Goal: Browse casually: Explore the website without a specific task or goal

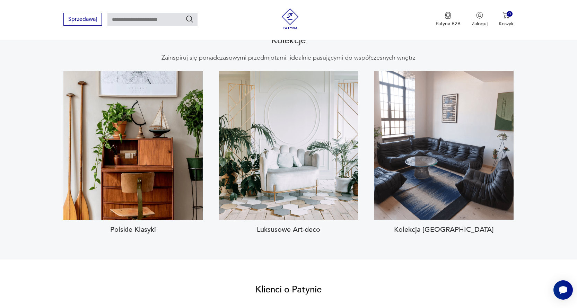
scroll to position [623, 0]
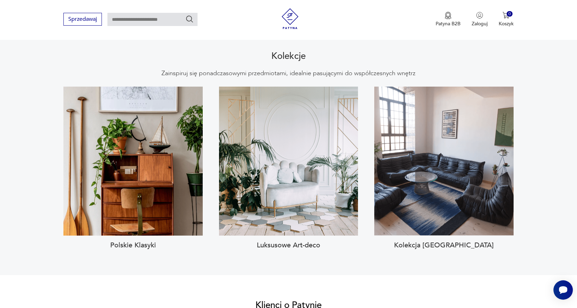
click at [117, 241] on h3 "Polskie Klasyki" at bounding box center [132, 245] width 139 height 8
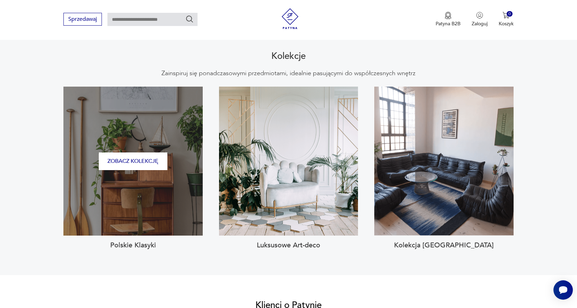
click at [132, 197] on div "Zobacz kolekcję" at bounding box center [132, 161] width 139 height 149
click at [132, 152] on button "Zobacz kolekcję" at bounding box center [133, 161] width 69 height 18
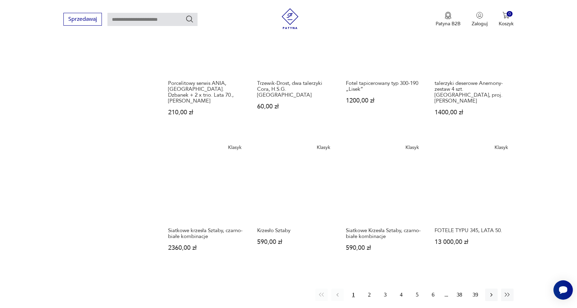
scroll to position [476, 0]
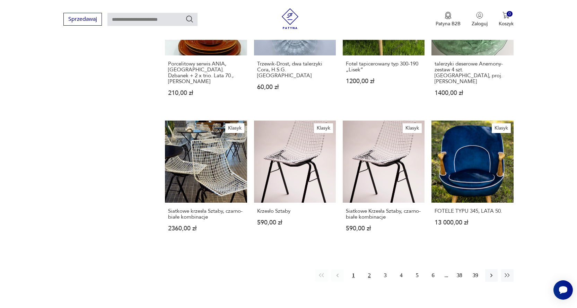
click at [368, 269] on button "2" at bounding box center [369, 275] width 12 height 12
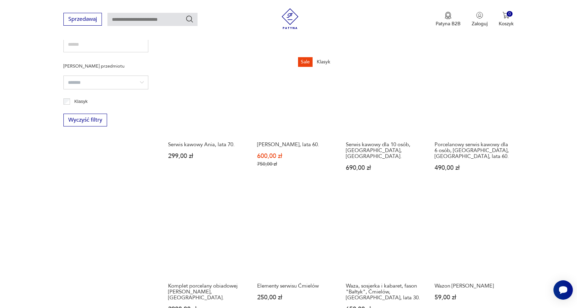
scroll to position [476, 0]
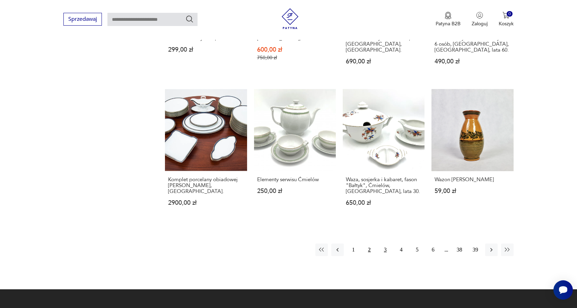
click at [383, 249] on button "3" at bounding box center [385, 249] width 12 height 12
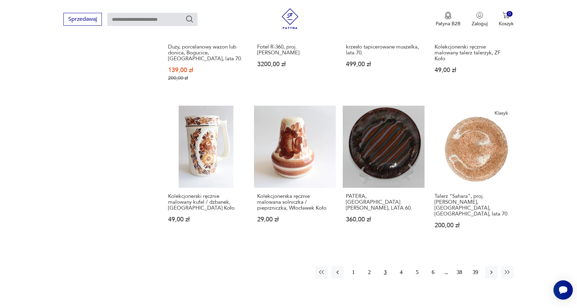
scroll to position [476, 0]
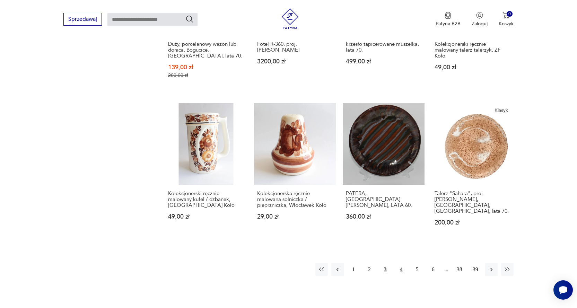
click at [399, 263] on button "4" at bounding box center [401, 269] width 12 height 12
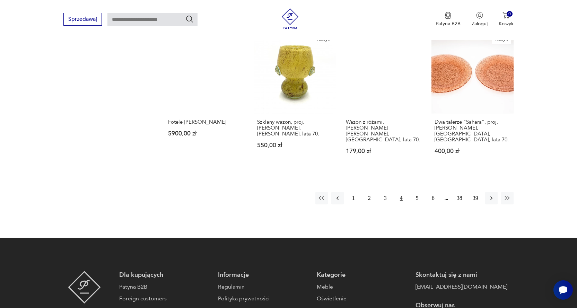
scroll to position [580, 0]
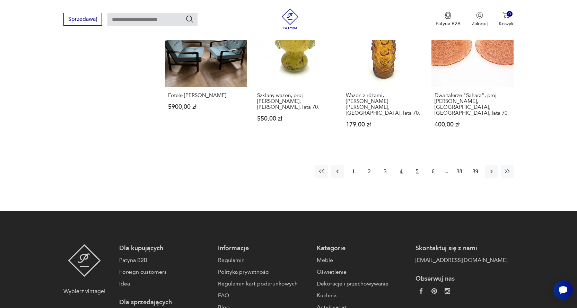
click at [416, 165] on button "5" at bounding box center [417, 171] width 12 height 12
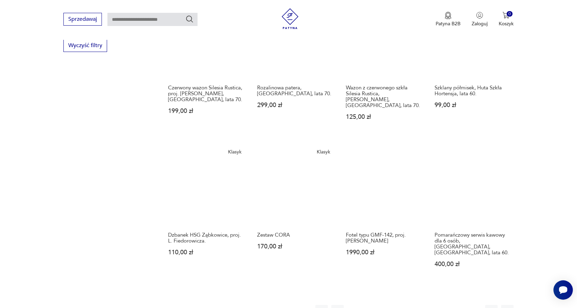
scroll to position [511, 0]
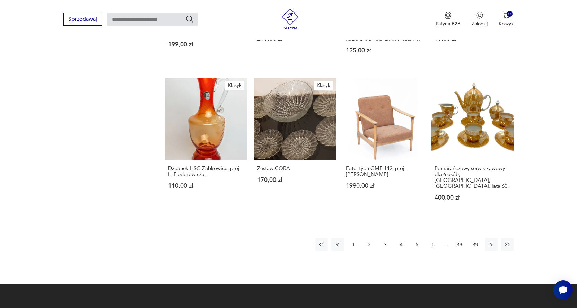
click at [432, 238] on button "6" at bounding box center [433, 244] width 12 height 12
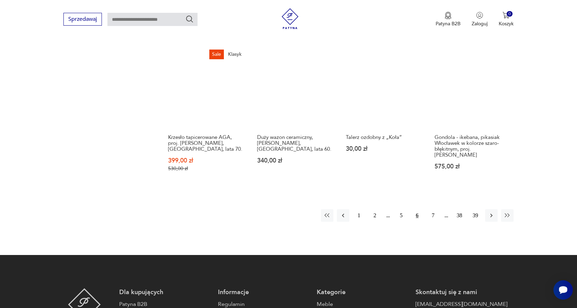
scroll to position [545, 0]
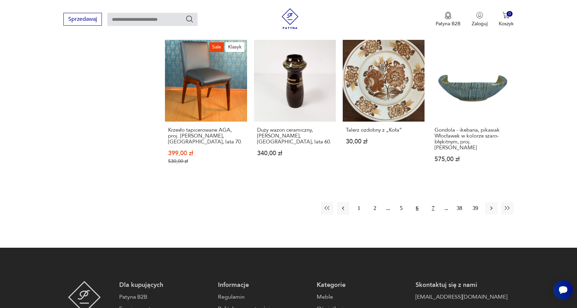
click at [431, 202] on button "7" at bounding box center [433, 208] width 12 height 12
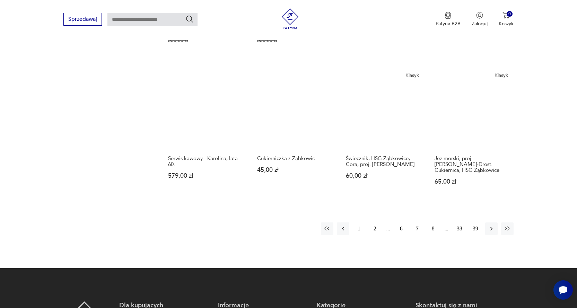
scroll to position [580, 0]
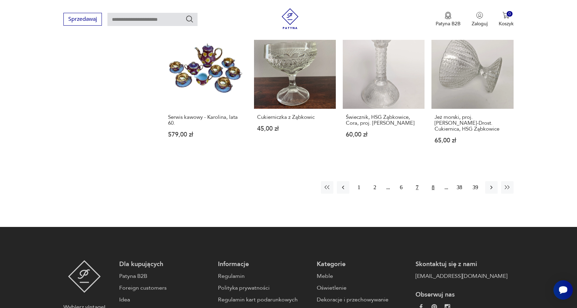
click at [431, 181] on button "8" at bounding box center [433, 187] width 12 height 12
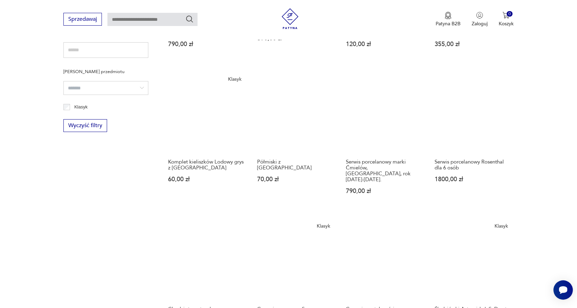
scroll to position [511, 0]
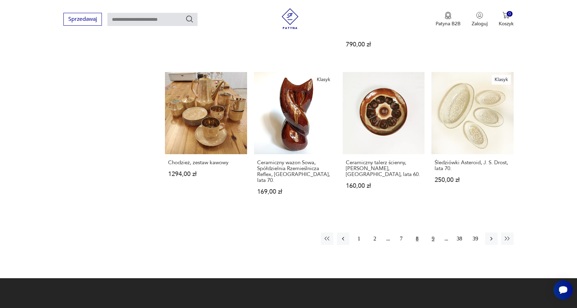
click at [430, 232] on button "9" at bounding box center [433, 238] width 12 height 12
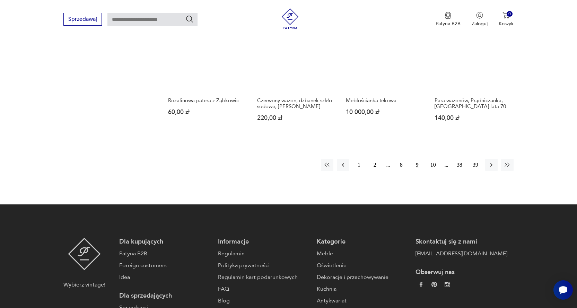
scroll to position [615, 0]
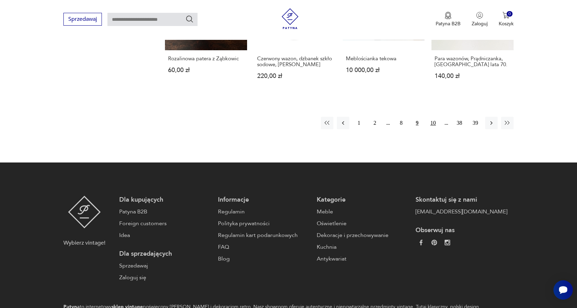
click at [431, 117] on button "10" at bounding box center [433, 123] width 12 height 12
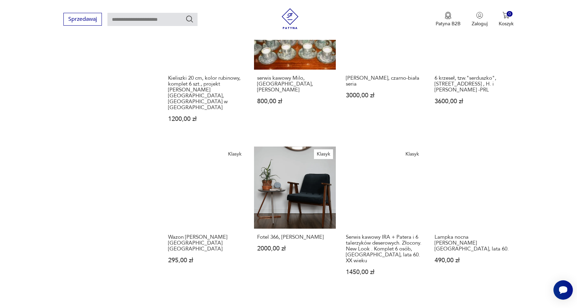
scroll to position [476, 0]
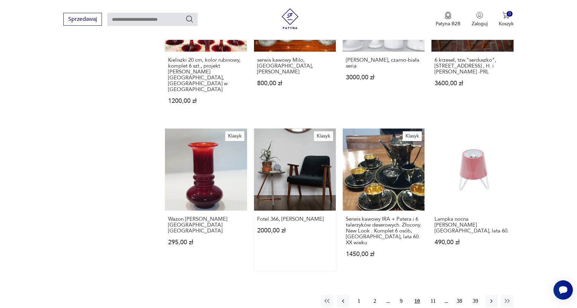
click at [298, 155] on link "Klasyk Fotel 366, [PERSON_NAME] 2000,00 zł" at bounding box center [295, 199] width 82 height 142
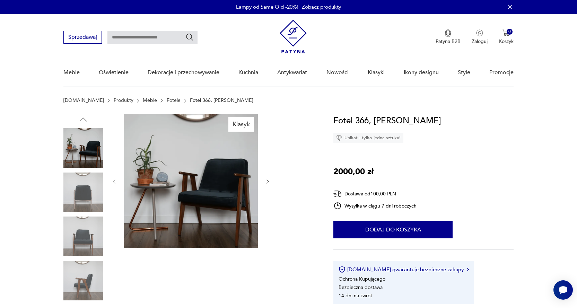
click at [262, 180] on div at bounding box center [190, 181] width 159 height 135
click at [268, 180] on icon "button" at bounding box center [268, 182] width 6 height 6
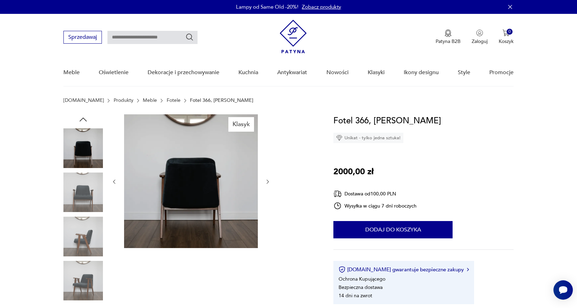
click at [268, 180] on icon "button" at bounding box center [268, 182] width 6 height 6
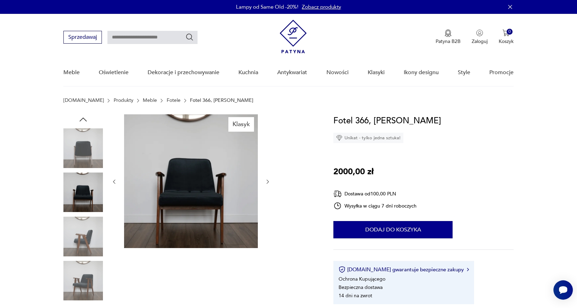
click at [268, 180] on icon "button" at bounding box center [268, 182] width 6 height 6
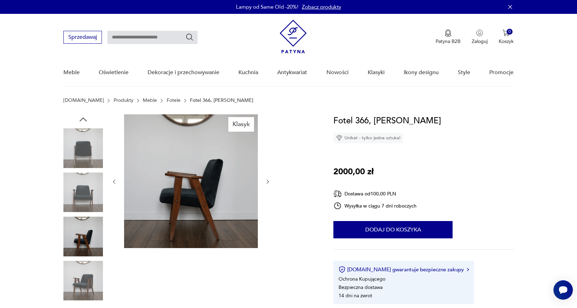
click at [268, 180] on icon "button" at bounding box center [268, 182] width 6 height 6
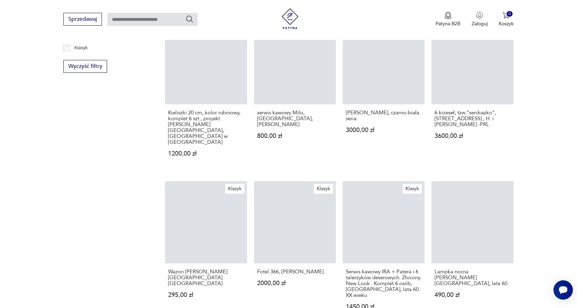
scroll to position [693, 0]
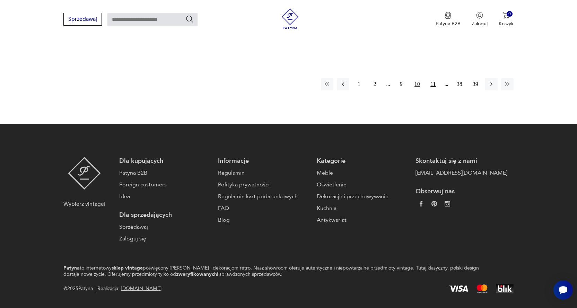
click at [434, 78] on button "11" at bounding box center [433, 84] width 12 height 12
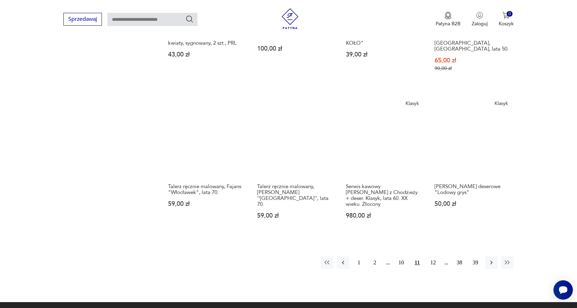
scroll to position [545, 0]
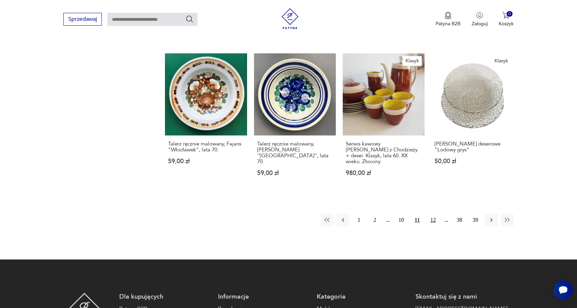
click at [433, 214] on button "12" at bounding box center [433, 220] width 12 height 12
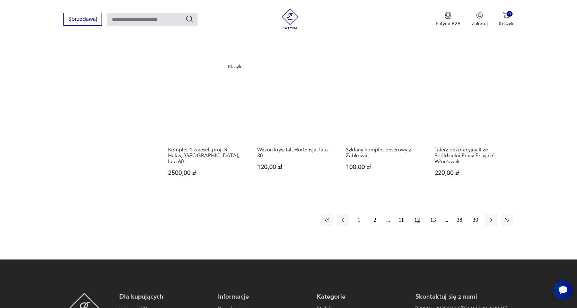
scroll to position [545, 0]
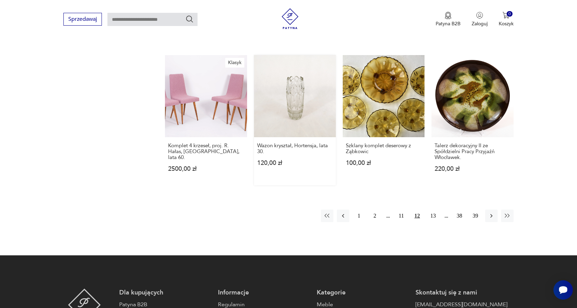
click at [298, 78] on link "Wazon kryształ, Hortensja, lata 30. 120,00 zł" at bounding box center [295, 120] width 82 height 130
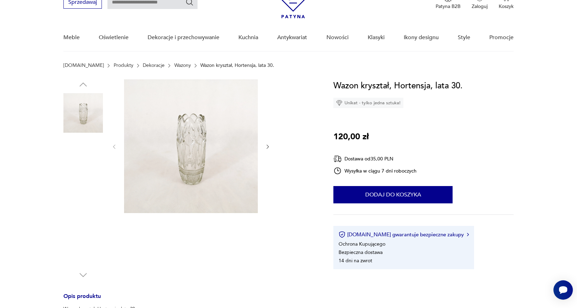
scroll to position [35, 0]
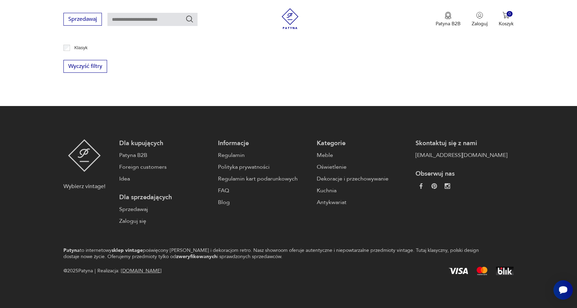
scroll to position [679, 0]
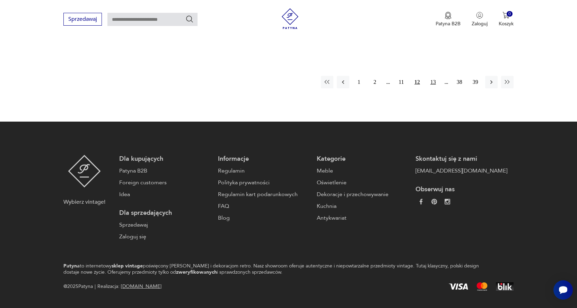
click at [434, 76] on button "13" at bounding box center [433, 82] width 12 height 12
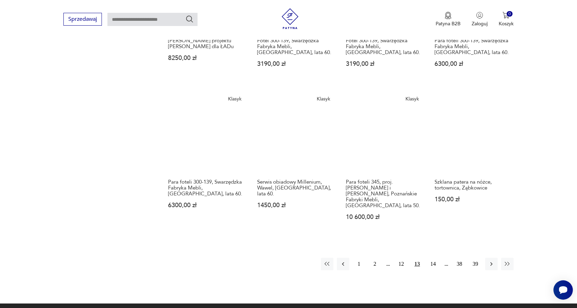
scroll to position [511, 0]
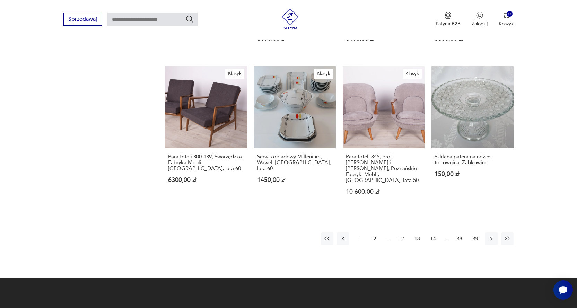
click at [432, 232] on button "14" at bounding box center [433, 238] width 12 height 12
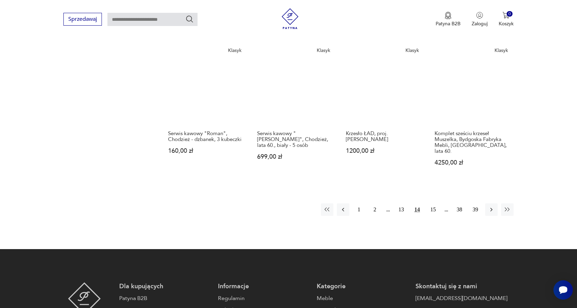
scroll to position [580, 0]
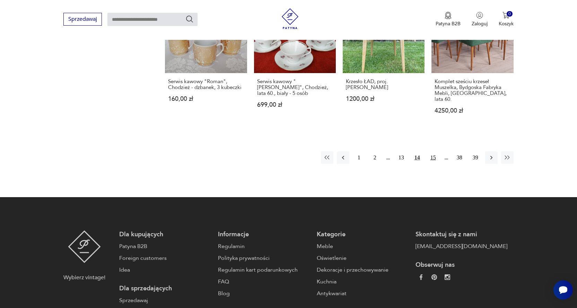
click at [430, 151] on button "15" at bounding box center [433, 157] width 12 height 12
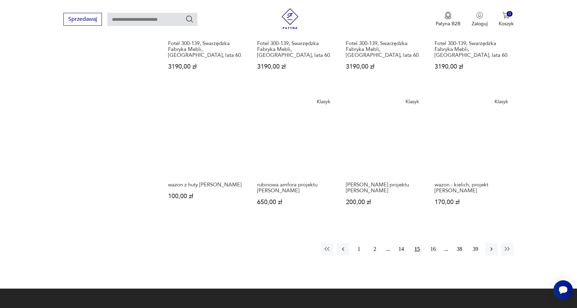
scroll to position [511, 0]
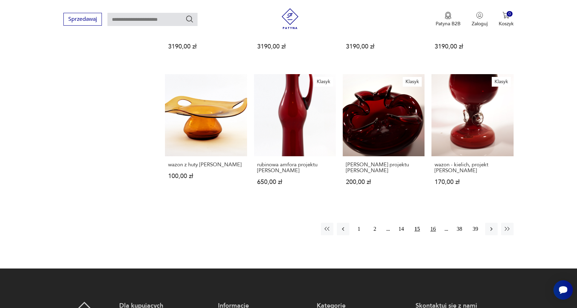
click at [432, 223] on button "16" at bounding box center [433, 229] width 12 height 12
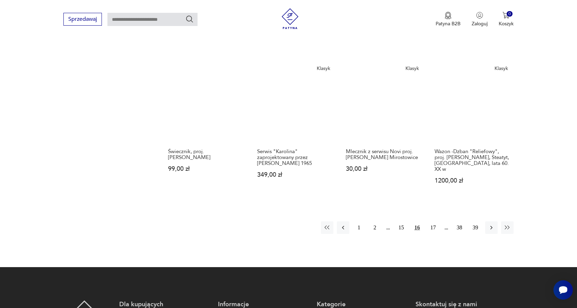
scroll to position [545, 0]
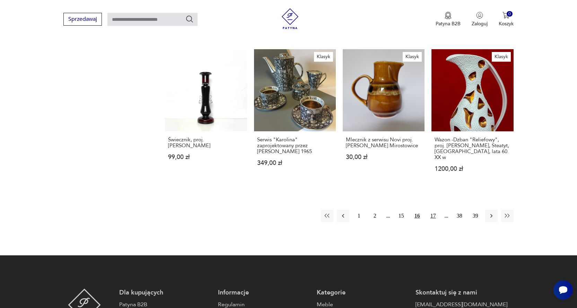
click at [430, 209] on button "17" at bounding box center [433, 215] width 12 height 12
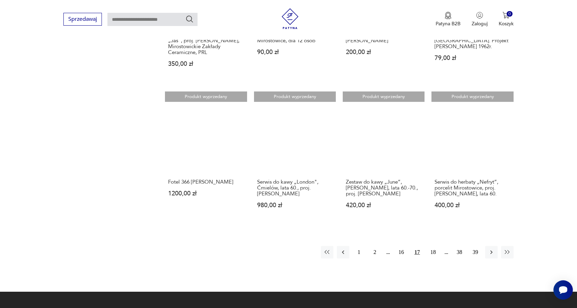
scroll to position [511, 0]
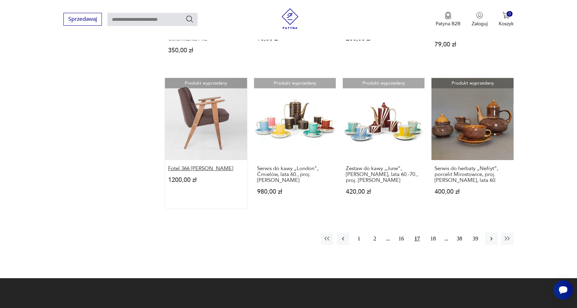
click at [202, 166] on h3 "Fotel 366 [PERSON_NAME]" at bounding box center [205, 169] width 75 height 6
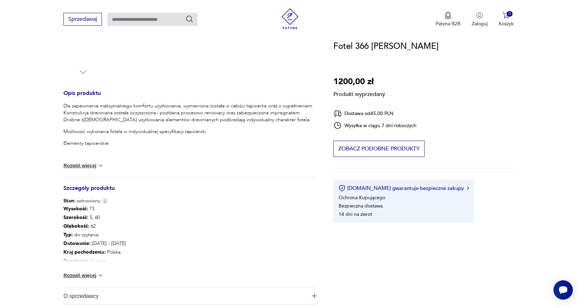
scroll to position [139, 0]
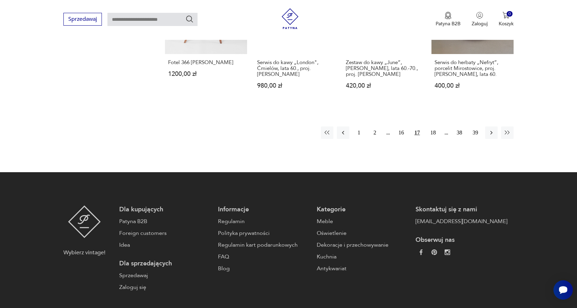
scroll to position [538, 0]
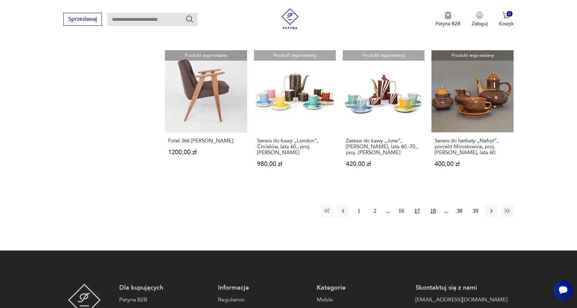
click at [435, 205] on button "18" at bounding box center [433, 211] width 12 height 12
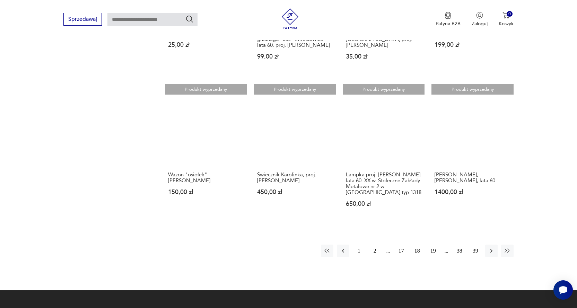
scroll to position [511, 0]
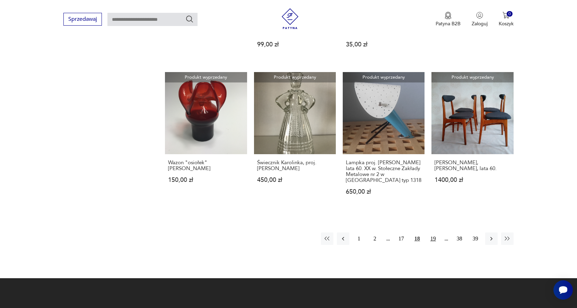
click at [432, 232] on button "19" at bounding box center [433, 238] width 12 height 12
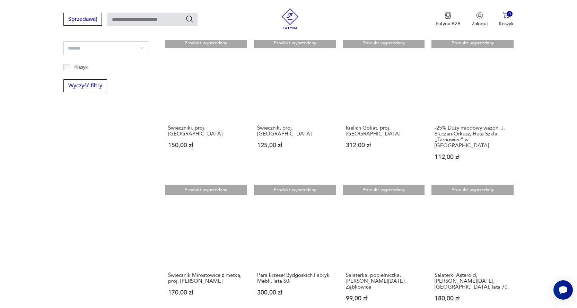
scroll to position [511, 0]
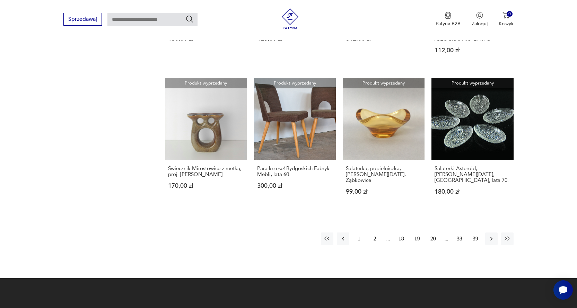
click at [432, 232] on button "20" at bounding box center [433, 238] width 12 height 12
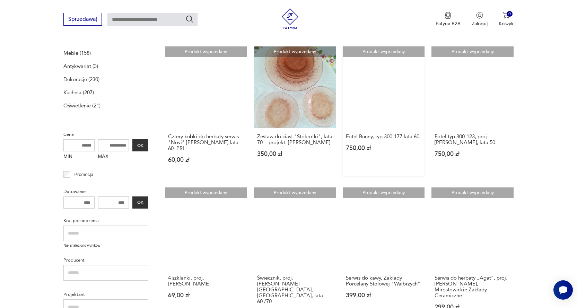
scroll to position [130, 0]
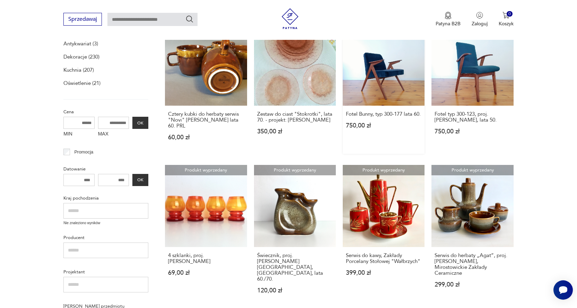
click at [385, 66] on link "Produkt wyprzedany Fotel Bunny, typ 300-177 lata 60. 750,00 zł" at bounding box center [383, 89] width 82 height 130
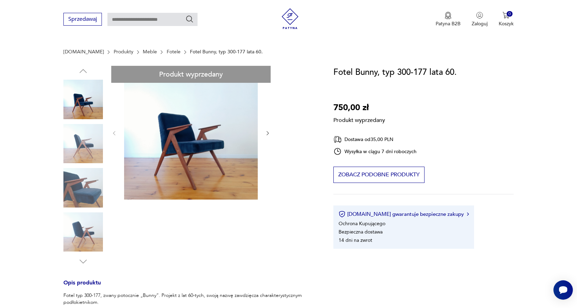
scroll to position [35, 0]
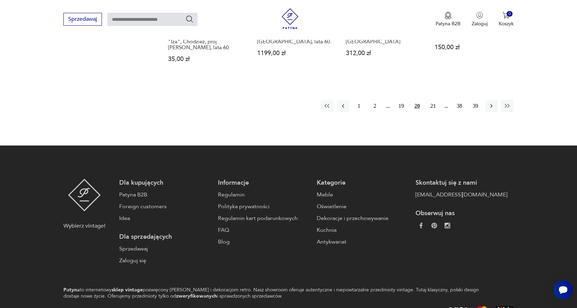
scroll to position [511, 0]
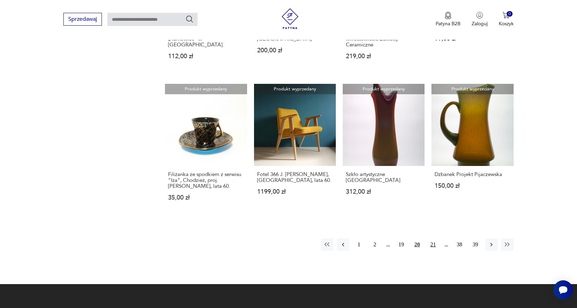
click at [429, 238] on button "21" at bounding box center [433, 244] width 12 height 12
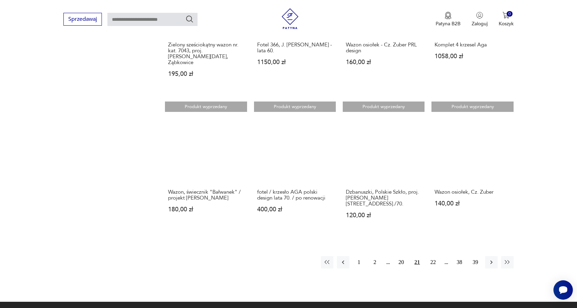
scroll to position [615, 0]
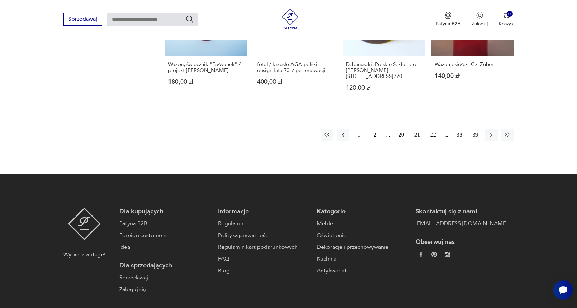
click at [431, 128] on button "22" at bounding box center [433, 134] width 12 height 12
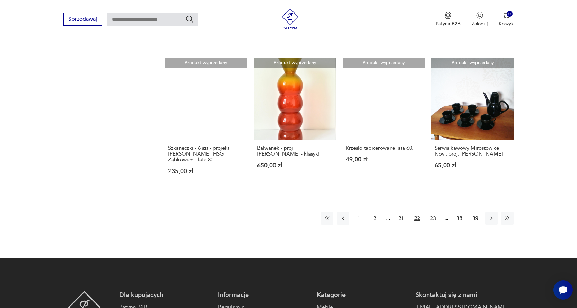
scroll to position [545, 0]
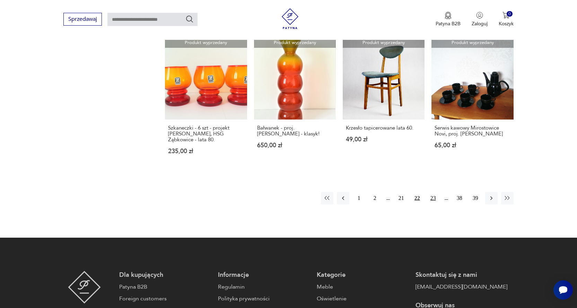
click at [431, 192] on button "23" at bounding box center [433, 198] width 12 height 12
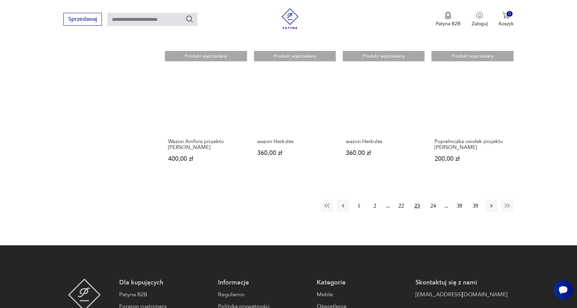
scroll to position [545, 0]
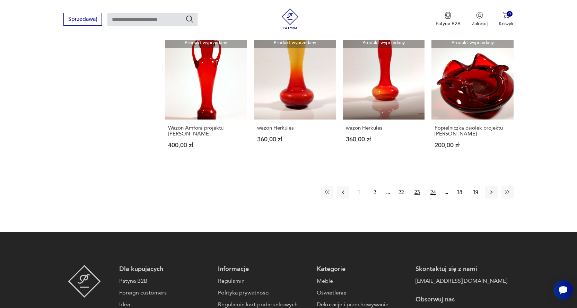
click at [430, 186] on button "24" at bounding box center [433, 192] width 12 height 12
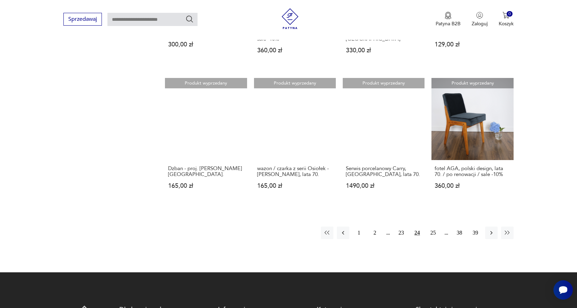
scroll to position [511, 0]
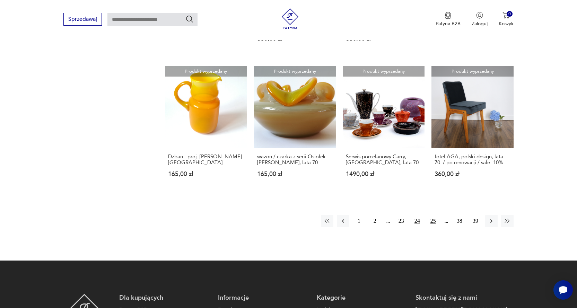
click at [435, 215] on button "25" at bounding box center [433, 221] width 12 height 12
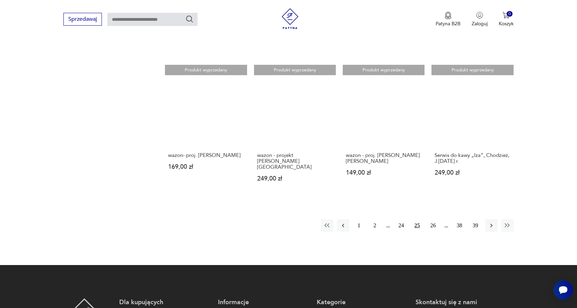
scroll to position [580, 0]
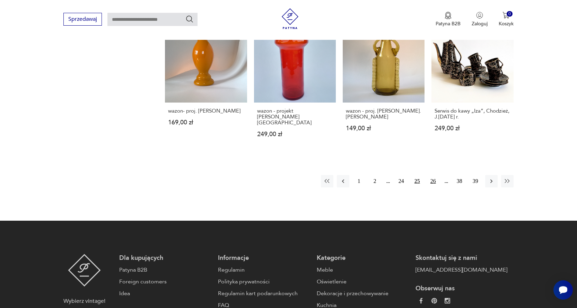
click at [430, 175] on button "26" at bounding box center [433, 181] width 12 height 12
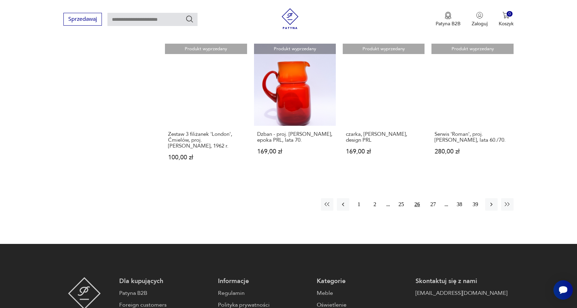
scroll to position [615, 0]
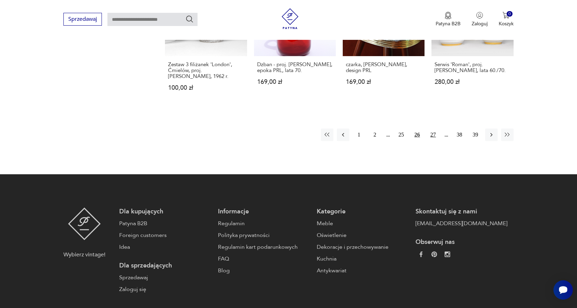
click at [434, 128] on button "27" at bounding box center [433, 134] width 12 height 12
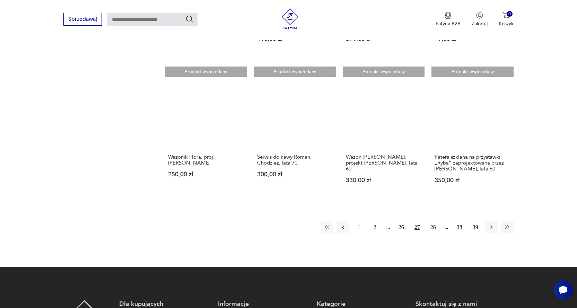
scroll to position [511, 0]
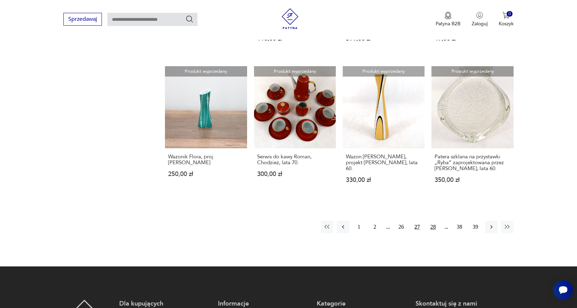
click at [433, 221] on button "28" at bounding box center [433, 227] width 12 height 12
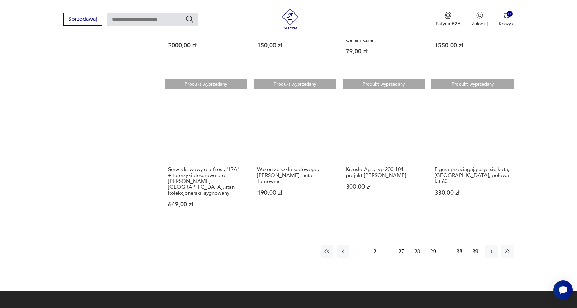
scroll to position [511, 0]
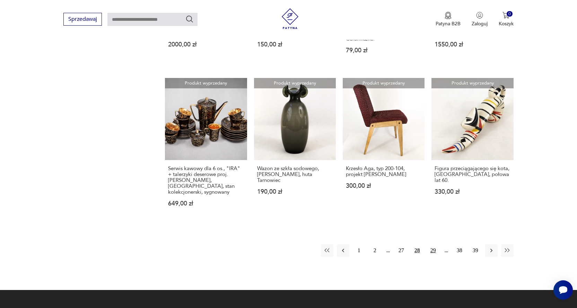
click at [434, 244] on button "29" at bounding box center [433, 250] width 12 height 12
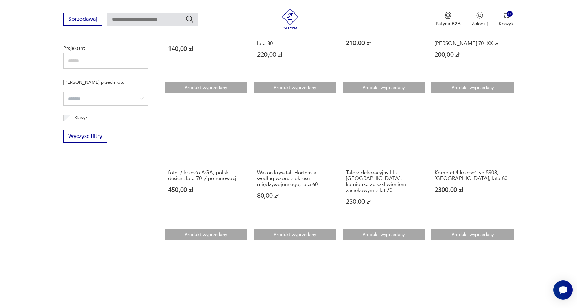
scroll to position [511, 0]
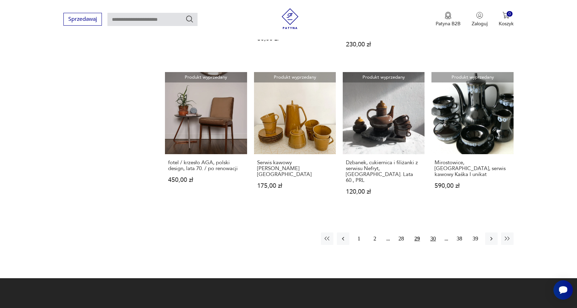
click at [432, 232] on button "30" at bounding box center [433, 238] width 12 height 12
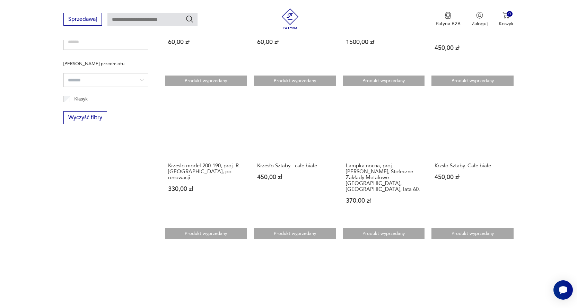
scroll to position [511, 0]
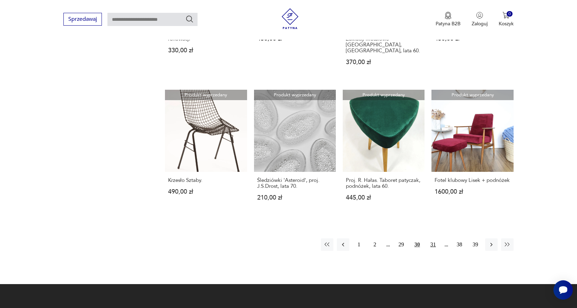
click at [432, 238] on button "31" at bounding box center [433, 244] width 12 height 12
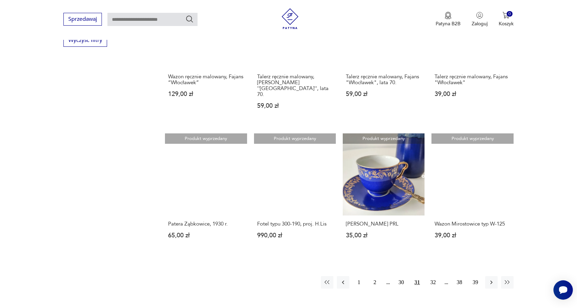
scroll to position [511, 0]
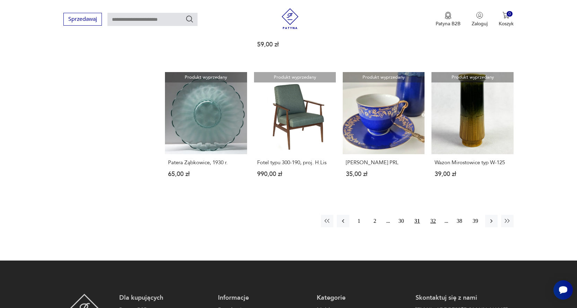
click at [435, 215] on button "32" at bounding box center [433, 221] width 12 height 12
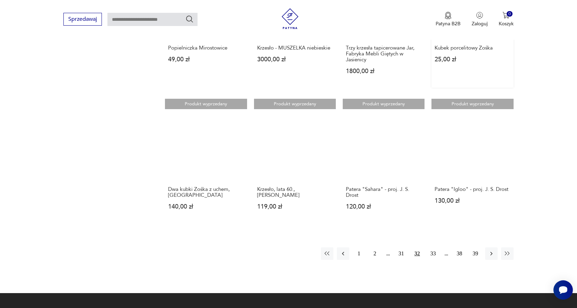
scroll to position [580, 0]
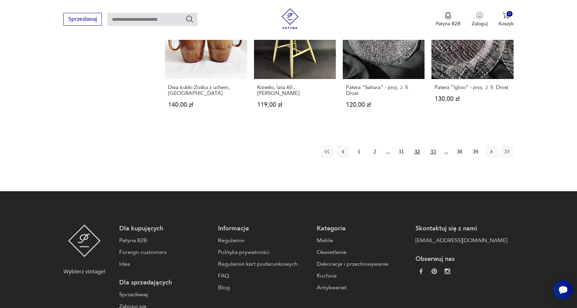
click at [431, 147] on button "33" at bounding box center [433, 151] width 12 height 12
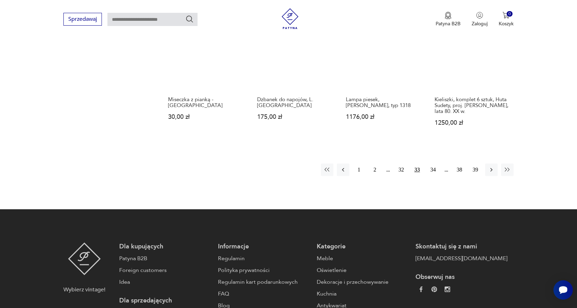
scroll to position [580, 0]
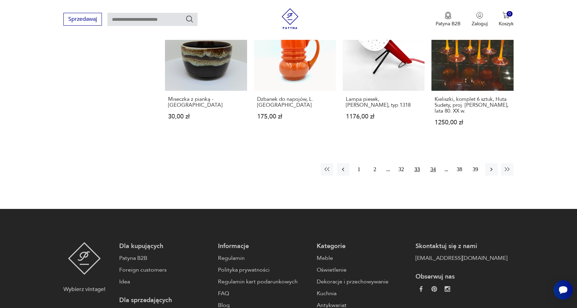
click at [431, 163] on button "34" at bounding box center [433, 169] width 12 height 12
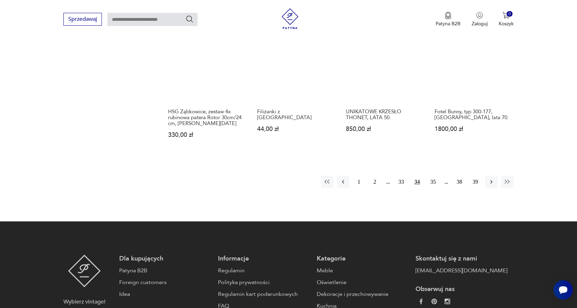
scroll to position [580, 0]
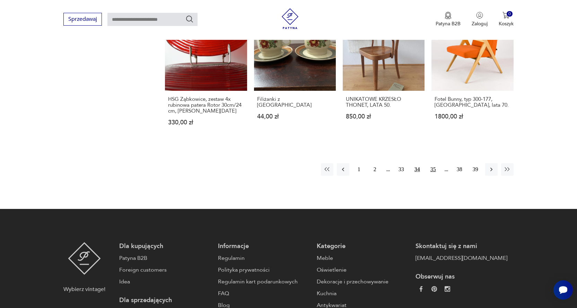
click at [433, 163] on button "35" at bounding box center [433, 169] width 12 height 12
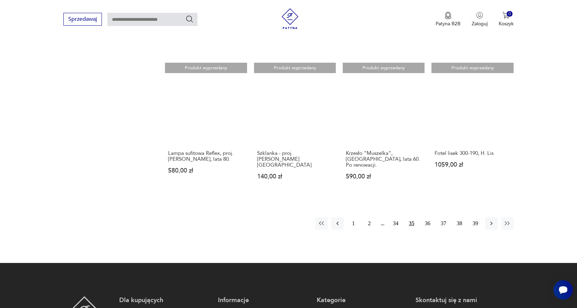
scroll to position [545, 0]
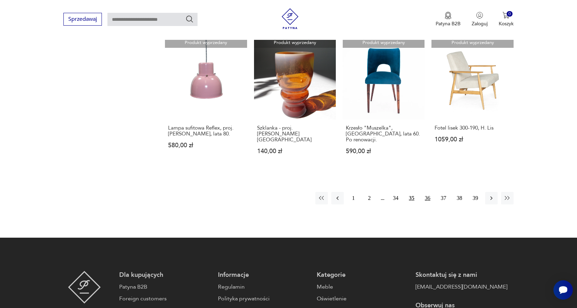
click at [427, 192] on button "36" at bounding box center [427, 198] width 12 height 12
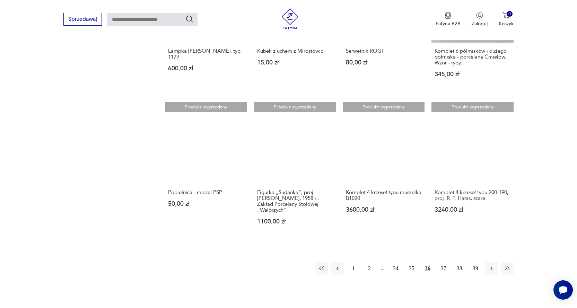
scroll to position [545, 0]
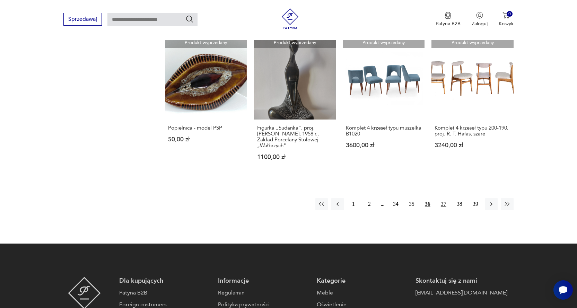
click at [441, 198] on button "37" at bounding box center [443, 204] width 12 height 12
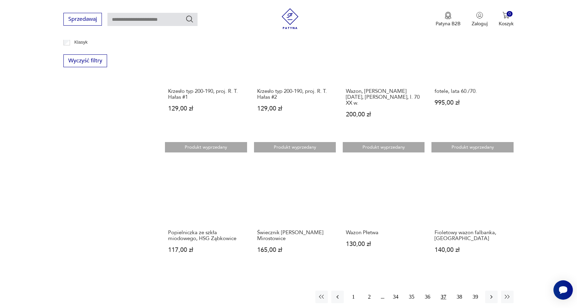
scroll to position [476, 0]
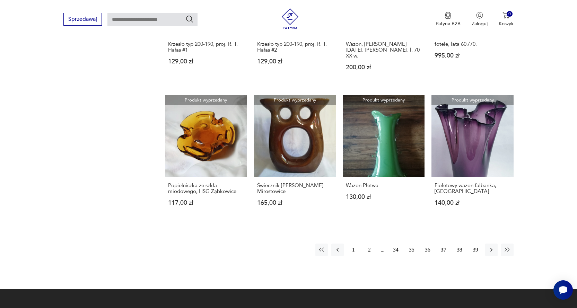
click at [460, 243] on button "38" at bounding box center [459, 249] width 12 height 12
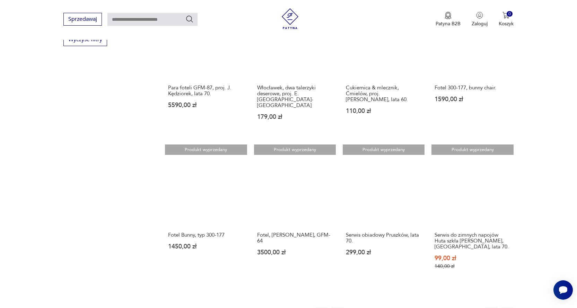
scroll to position [545, 0]
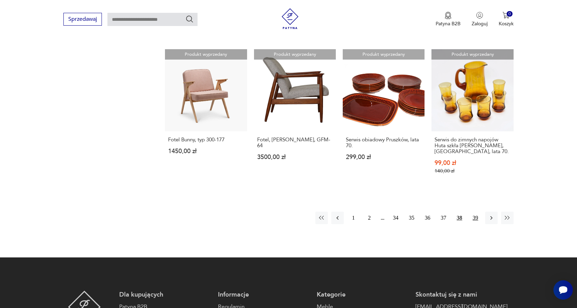
click at [477, 212] on button "39" at bounding box center [475, 218] width 12 height 12
